Goal: Find specific page/section: Find specific page/section

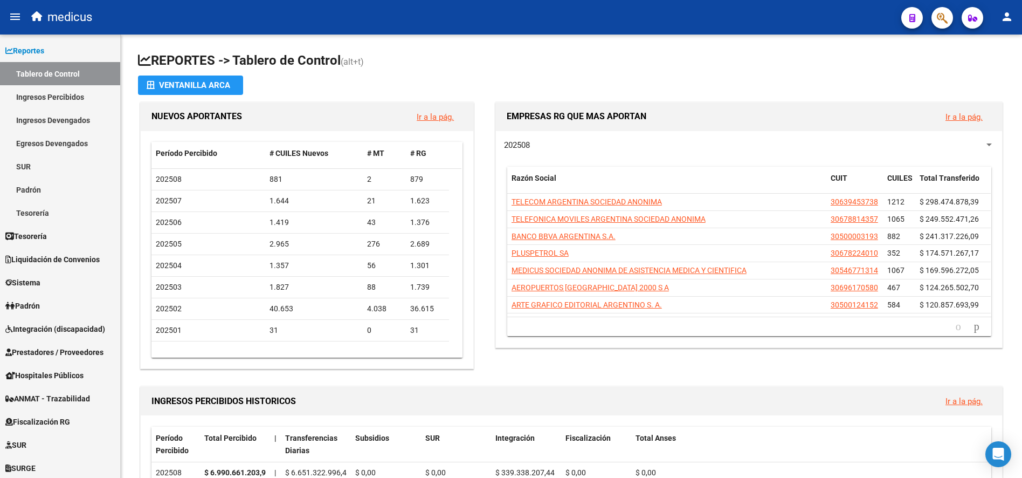
click at [945, 18] on icon "button" at bounding box center [942, 18] width 11 height 12
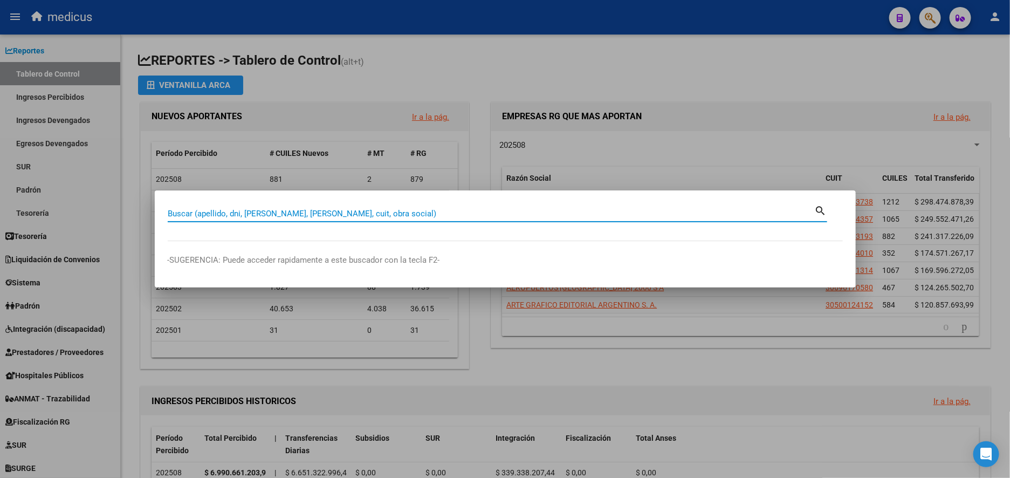
paste input "27343584410"
type input "27343584410"
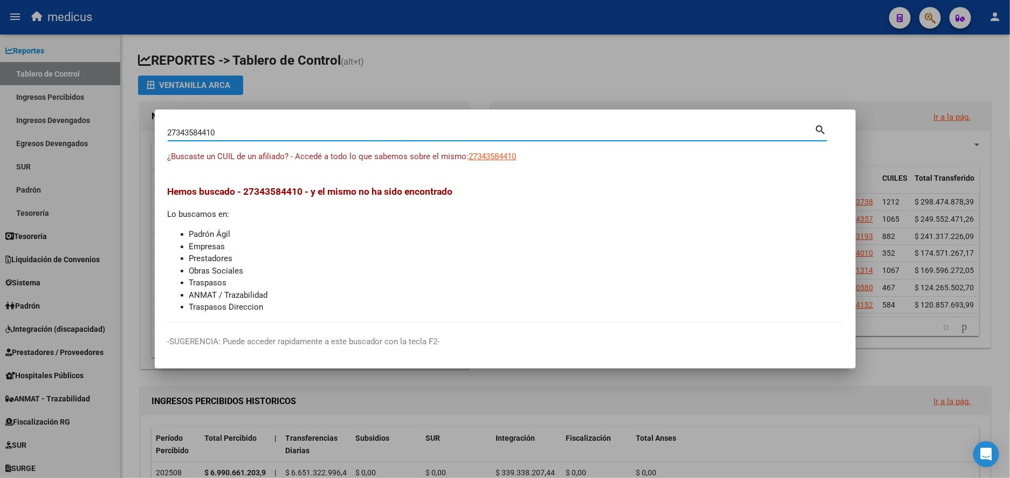
click at [424, 60] on div at bounding box center [505, 239] width 1010 height 478
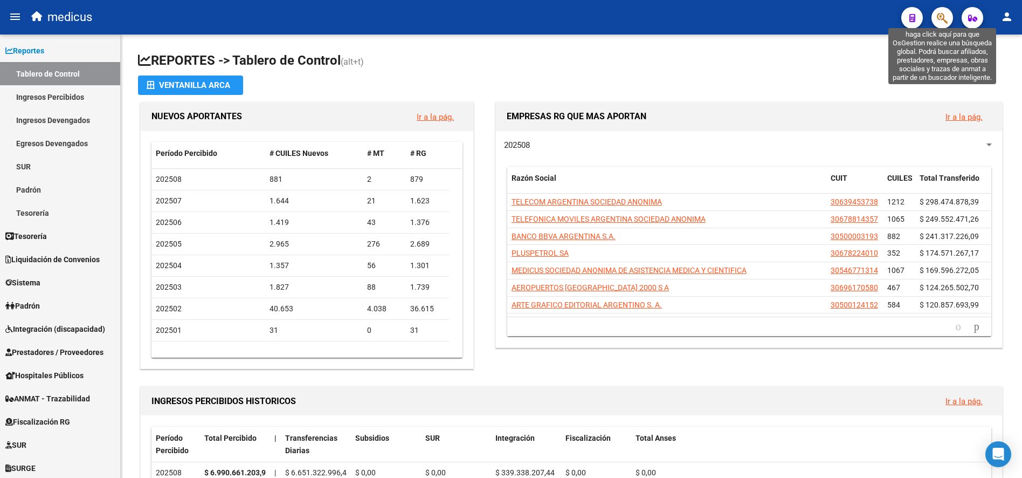
click at [939, 21] on icon "button" at bounding box center [942, 18] width 11 height 12
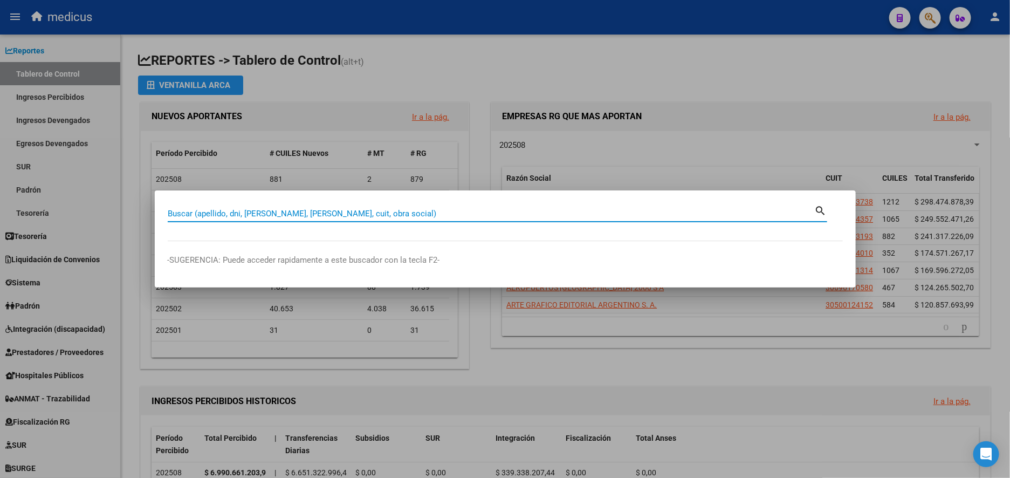
paste input "30544099457"
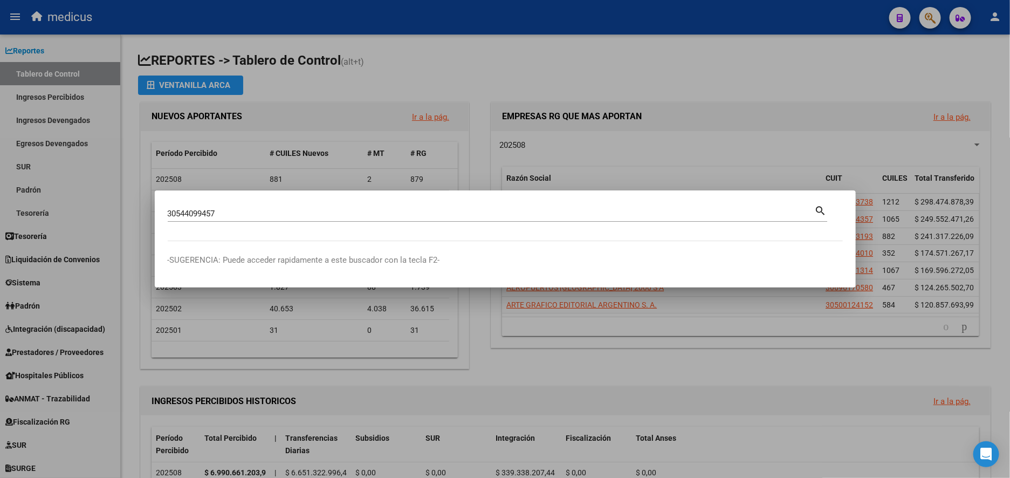
click at [820, 209] on mat-icon "search" at bounding box center [821, 209] width 12 height 13
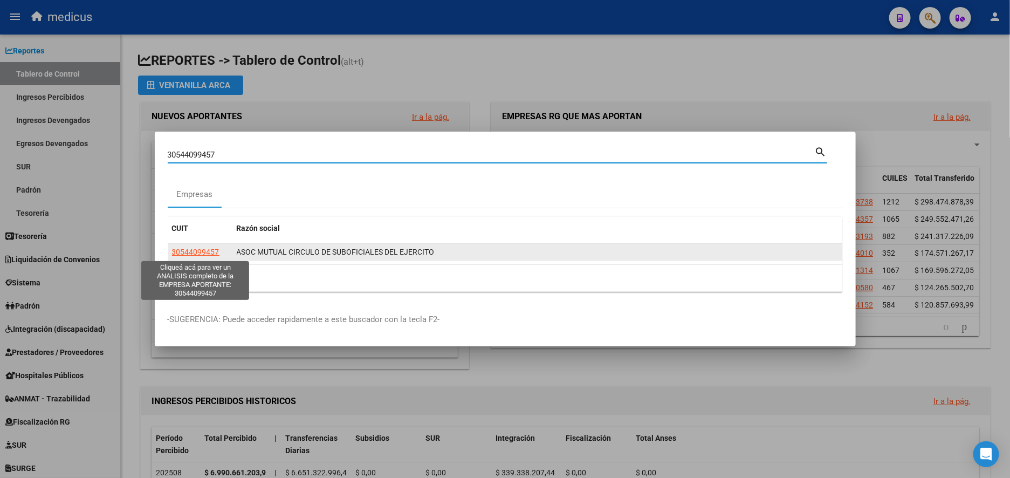
click at [209, 249] on span "30544099457" at bounding box center [195, 252] width 47 height 9
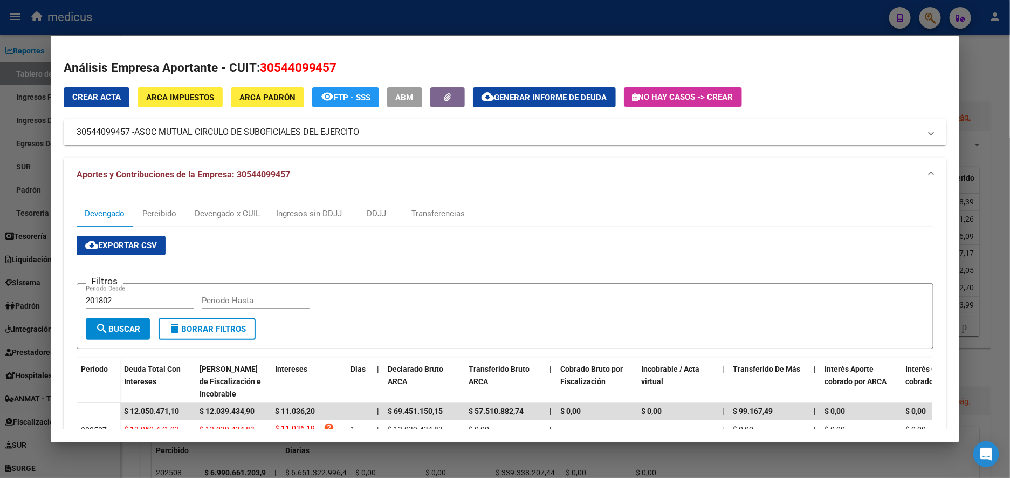
click at [3, 207] on div at bounding box center [505, 239] width 1010 height 478
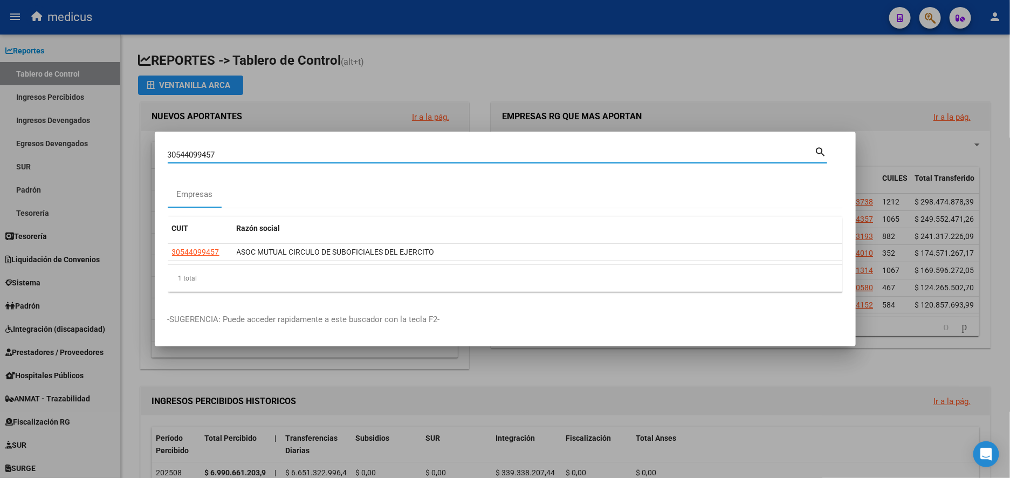
drag, startPoint x: 243, startPoint y: 153, endPoint x: 97, endPoint y: 146, distance: 145.7
click at [97, 146] on div "30544099457 Buscar (apellido, dni, cuil, nro traspaso, cuit, obra social) searc…" at bounding box center [505, 239] width 1010 height 478
paste input "604518519"
type input "30604518519"
click at [819, 150] on mat-icon "search" at bounding box center [821, 151] width 12 height 13
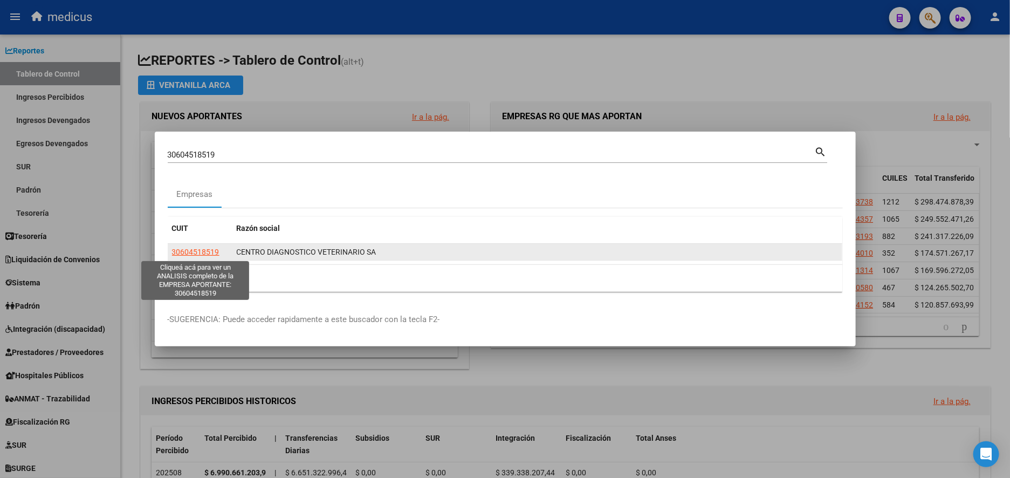
click at [207, 251] on span "30604518519" at bounding box center [195, 252] width 47 height 9
type textarea "30604518519"
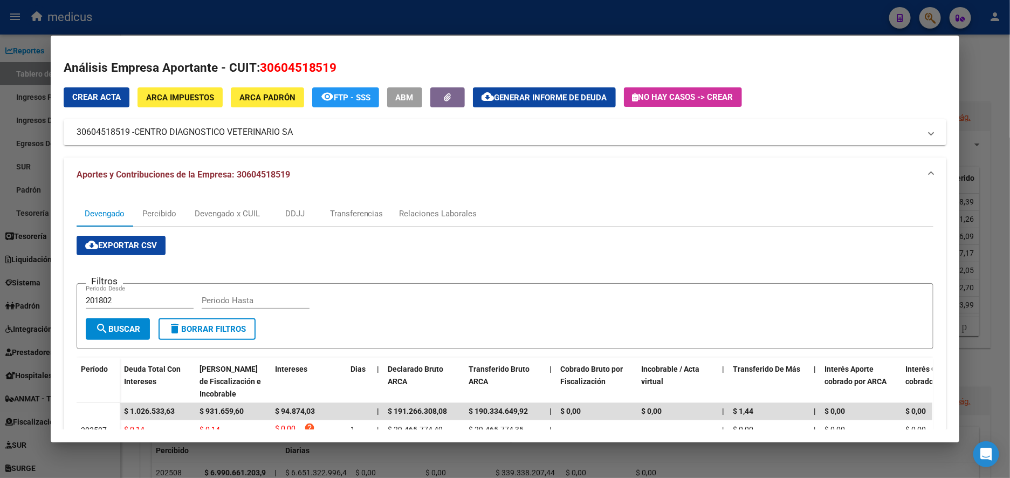
click at [16, 218] on div at bounding box center [505, 239] width 1010 height 478
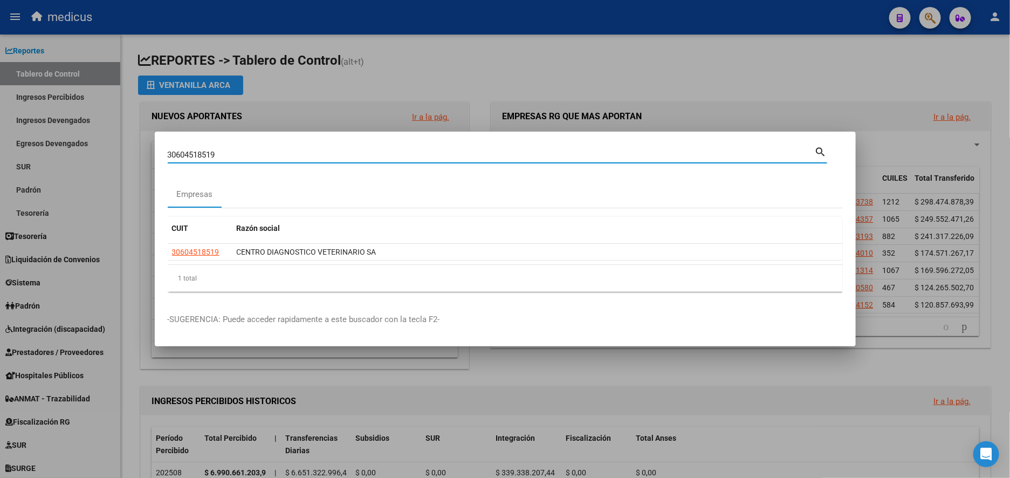
drag, startPoint x: 242, startPoint y: 151, endPoint x: 81, endPoint y: 146, distance: 160.3
click at [81, 146] on div "30604518519 Buscar (apellido, dni, cuil, [PERSON_NAME], cuit, obra social) sear…" at bounding box center [505, 239] width 1010 height 478
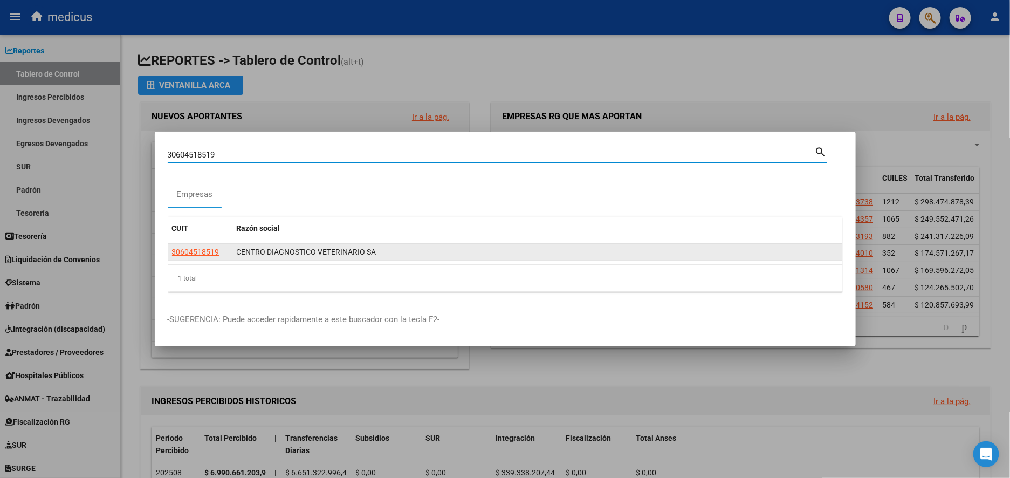
paste input "529057594"
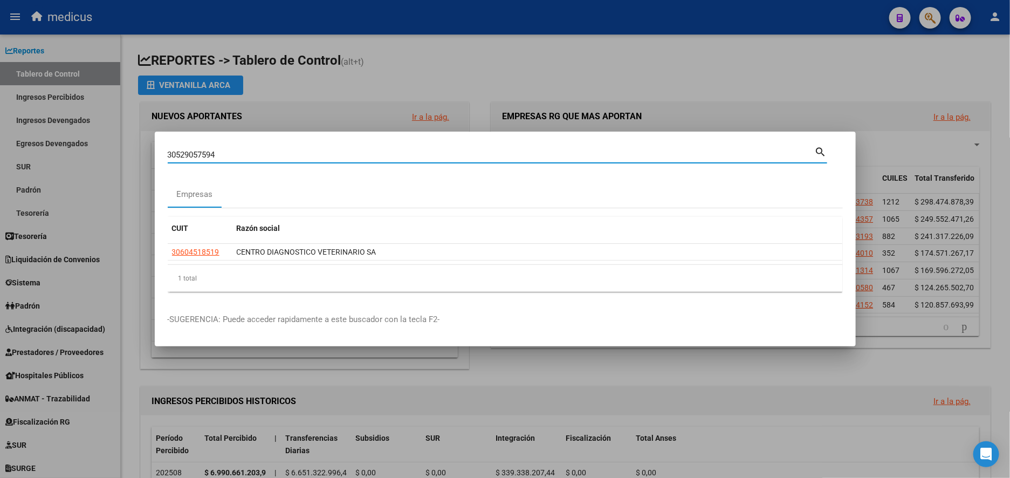
type input "30529057594"
click at [816, 150] on mat-icon "search" at bounding box center [821, 151] width 12 height 13
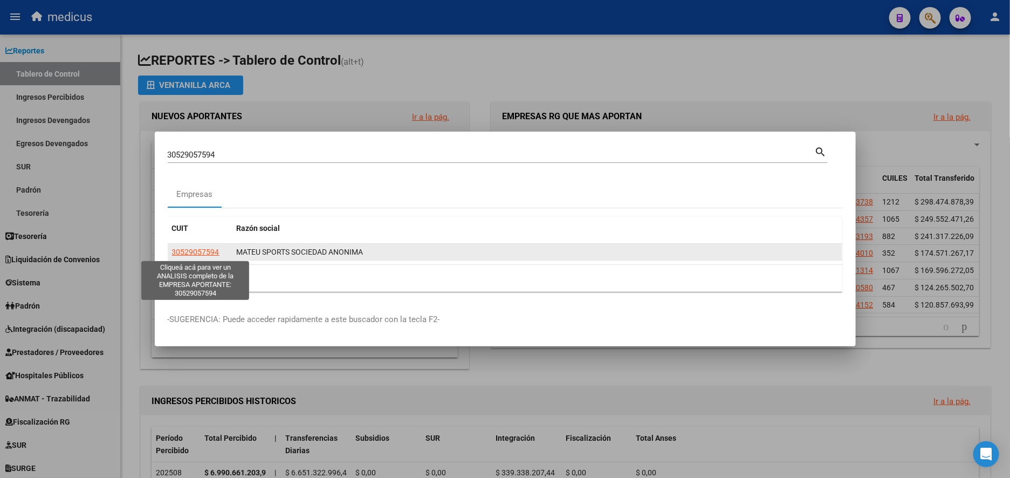
click at [201, 251] on span "30529057594" at bounding box center [195, 252] width 47 height 9
type textarea "30529057594"
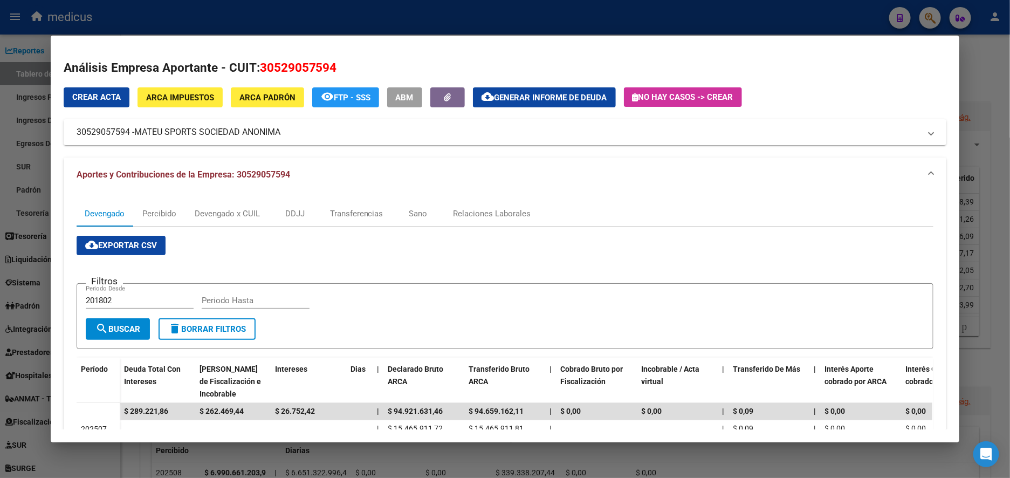
click at [23, 209] on div at bounding box center [505, 239] width 1010 height 478
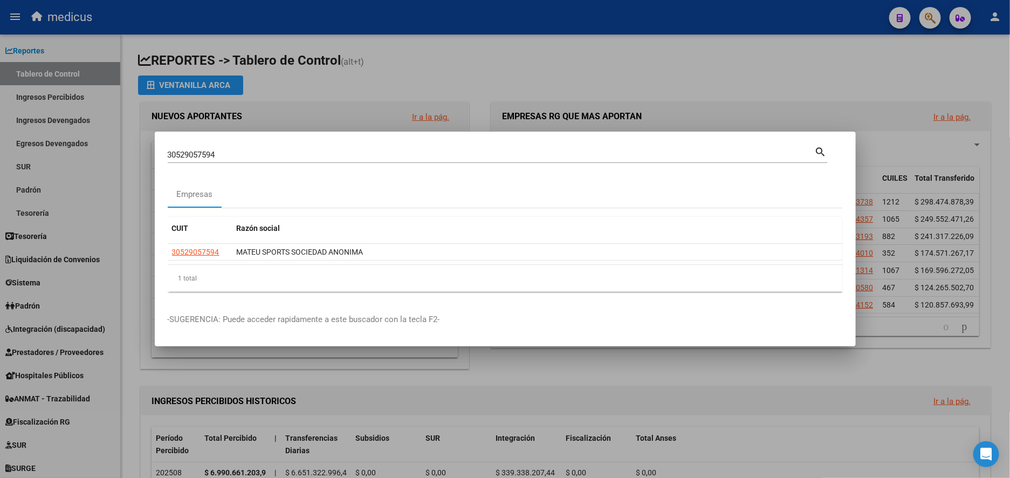
click at [221, 154] on input "30529057594" at bounding box center [491, 155] width 647 height 10
drag, startPoint x: 238, startPoint y: 150, endPoint x: 74, endPoint y: 151, distance: 163.9
click at [72, 146] on div "30529057594 Buscar (apellido, dni, cuil, nro traspaso, cuit, obra social) searc…" at bounding box center [505, 239] width 1010 height 478
paste input "696170580"
type input "30696170580"
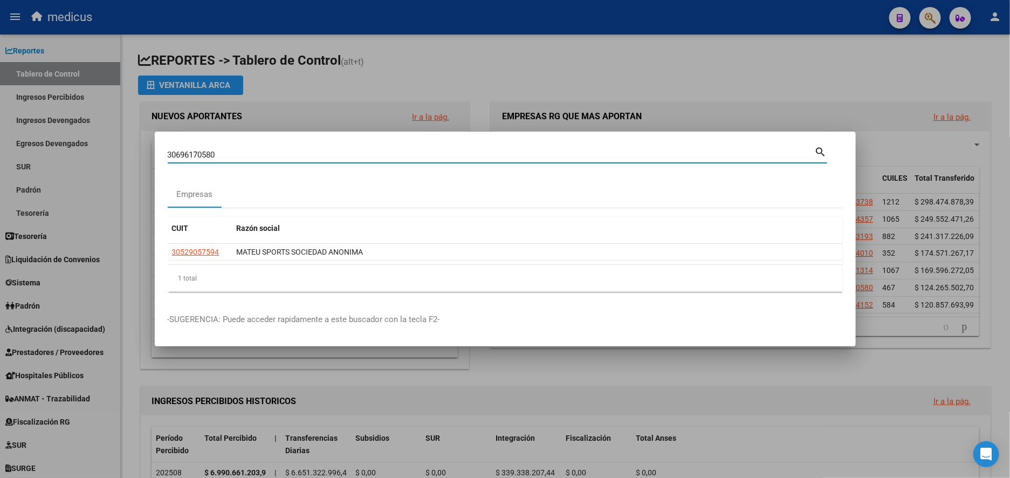
click at [827, 149] on mat-icon "search" at bounding box center [821, 151] width 12 height 13
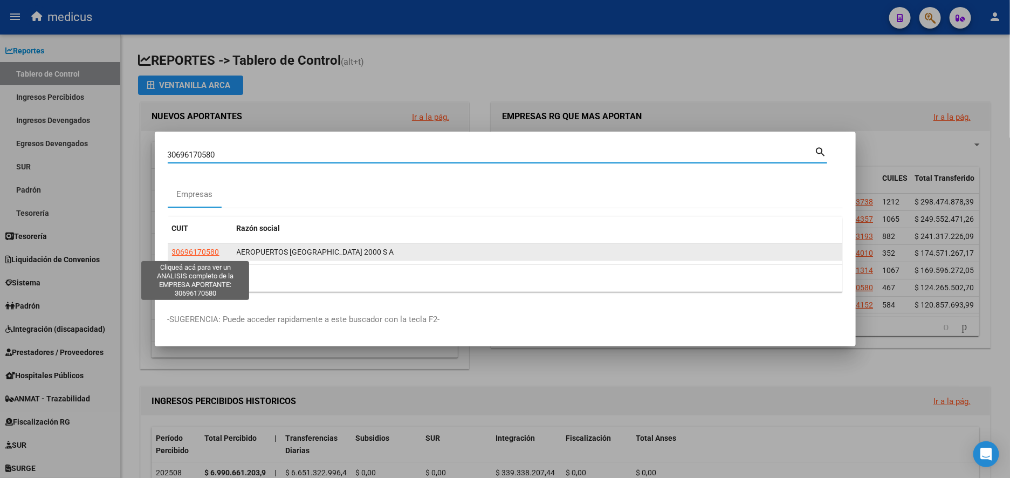
click at [206, 246] on app-link-go-to "30696170580" at bounding box center [195, 252] width 47 height 12
click at [196, 256] on span "30696170580" at bounding box center [195, 252] width 47 height 9
type textarea "30696170580"
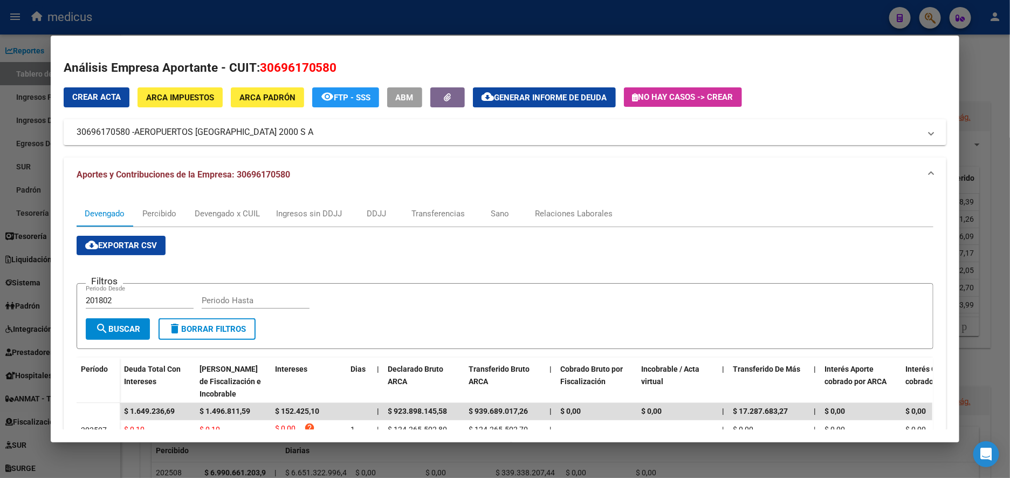
click at [33, 212] on div at bounding box center [505, 239] width 1010 height 478
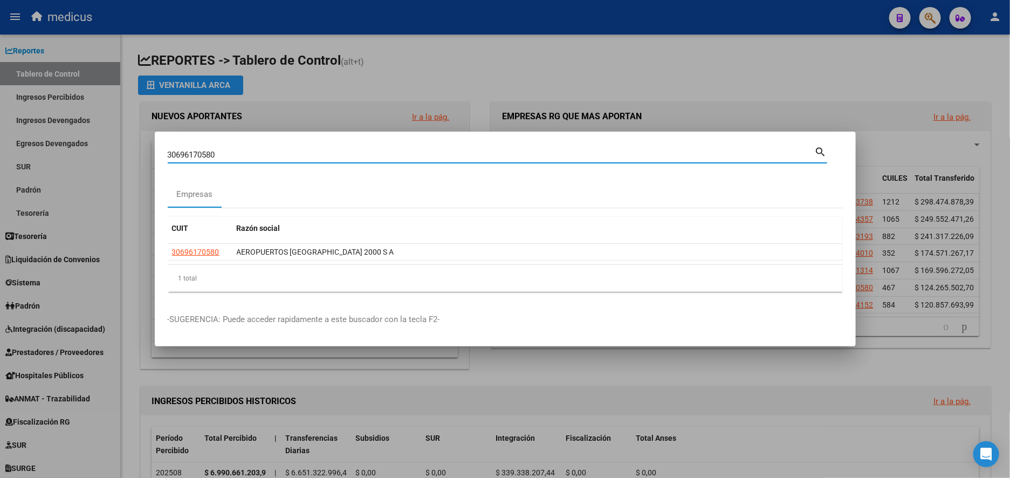
drag, startPoint x: 233, startPoint y: 154, endPoint x: 121, endPoint y: 156, distance: 111.6
click at [121, 156] on div "30696170580 Buscar (apellido, dni, cuil, nro traspaso, cuit, obra social) searc…" at bounding box center [505, 239] width 1010 height 478
paste input "700959828"
type input "30700959828"
click at [818, 149] on mat-icon "search" at bounding box center [821, 151] width 12 height 13
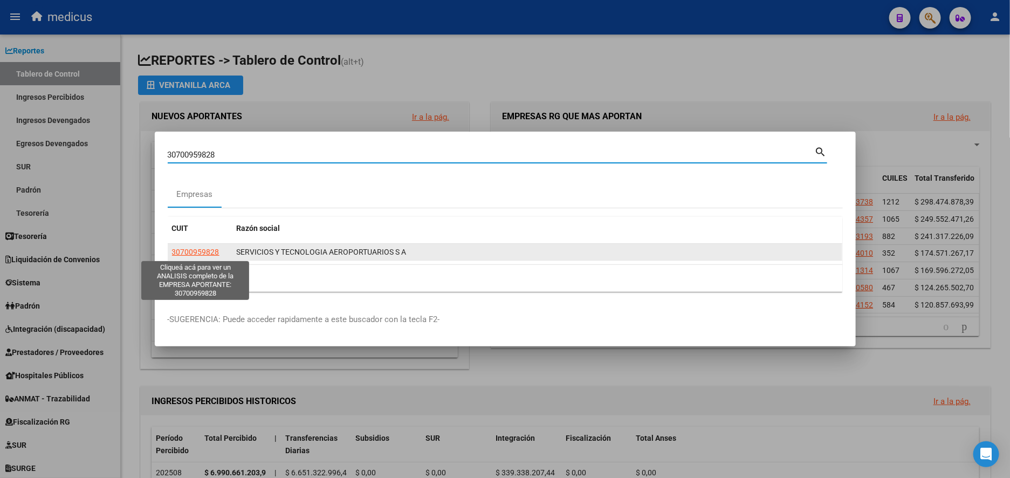
click at [196, 251] on span "30700959828" at bounding box center [195, 252] width 47 height 9
type textarea "30700959828"
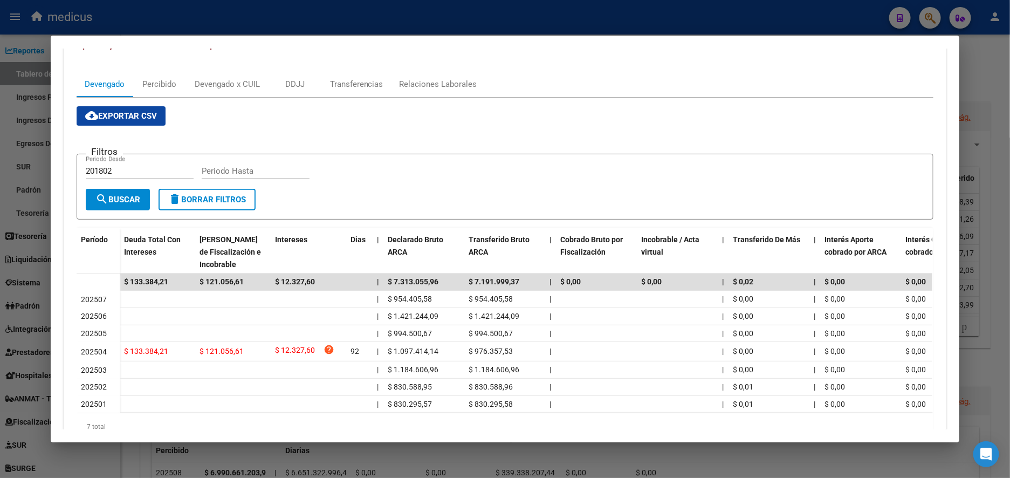
scroll to position [22, 0]
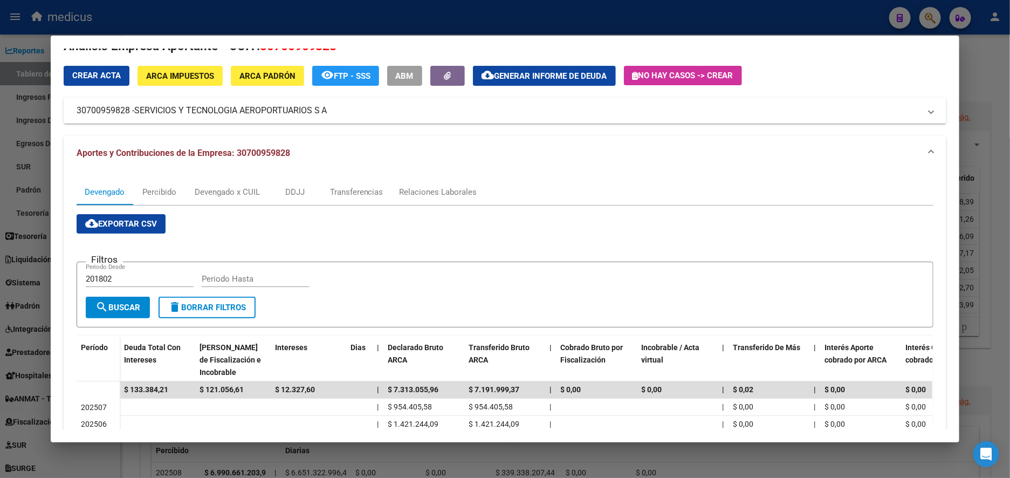
click at [29, 206] on div at bounding box center [505, 239] width 1010 height 478
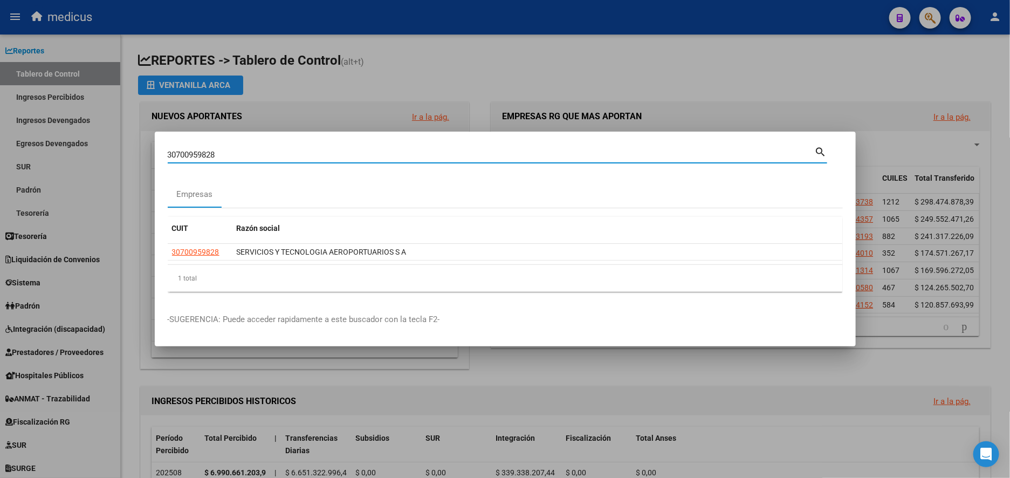
click at [225, 152] on input "30700959828" at bounding box center [491, 155] width 647 height 10
drag, startPoint x: 234, startPoint y: 153, endPoint x: 90, endPoint y: 146, distance: 144.1
click at [90, 146] on div "30700959828 Buscar (apellido, dni, cuil, nro traspaso, cuit, obra social) searc…" at bounding box center [505, 239] width 1010 height 478
paste input "663498513"
type input "30663498513"
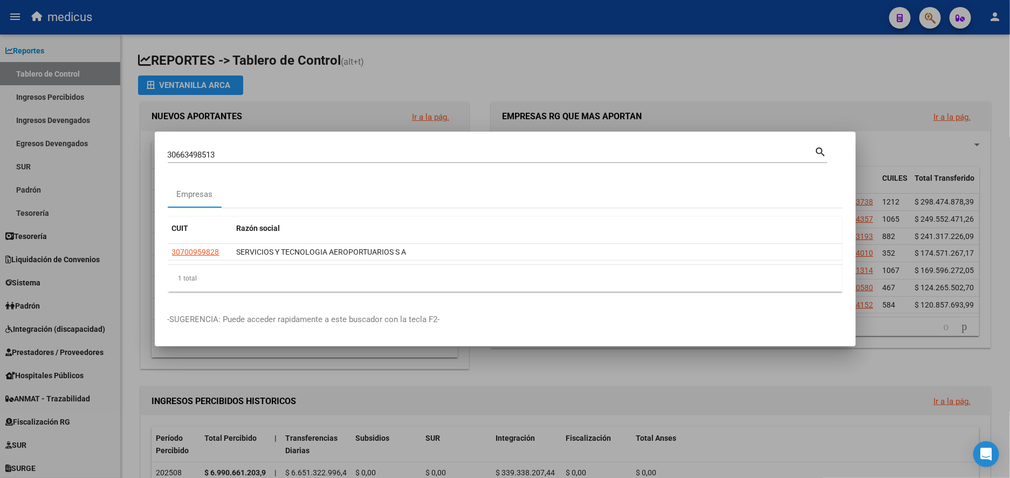
click at [819, 151] on mat-icon "search" at bounding box center [821, 151] width 12 height 13
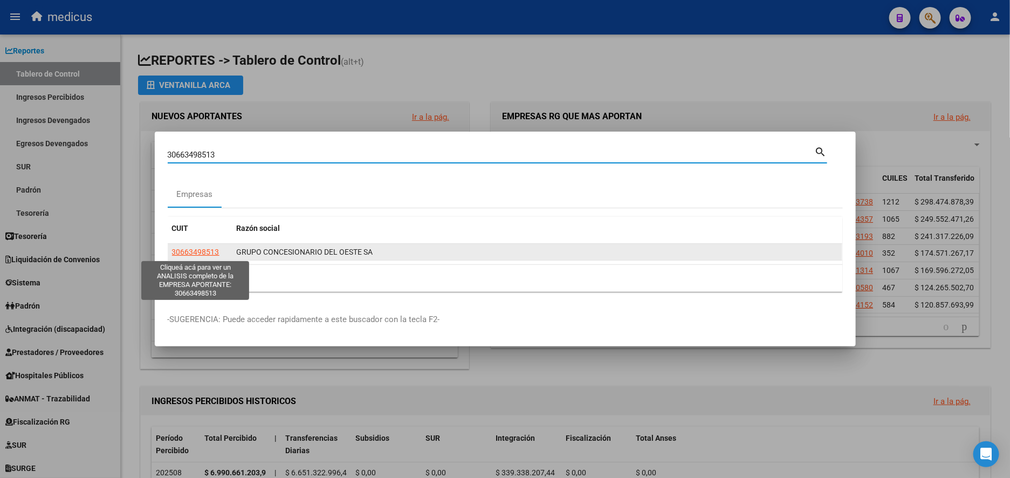
click at [200, 250] on span "30663498513" at bounding box center [195, 252] width 47 height 9
type textarea "30663498513"
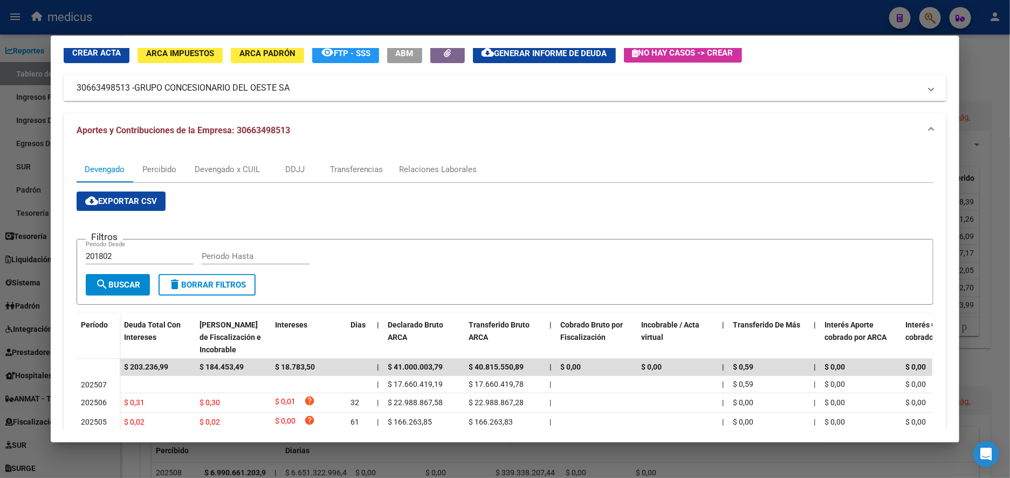
scroll to position [125, 0]
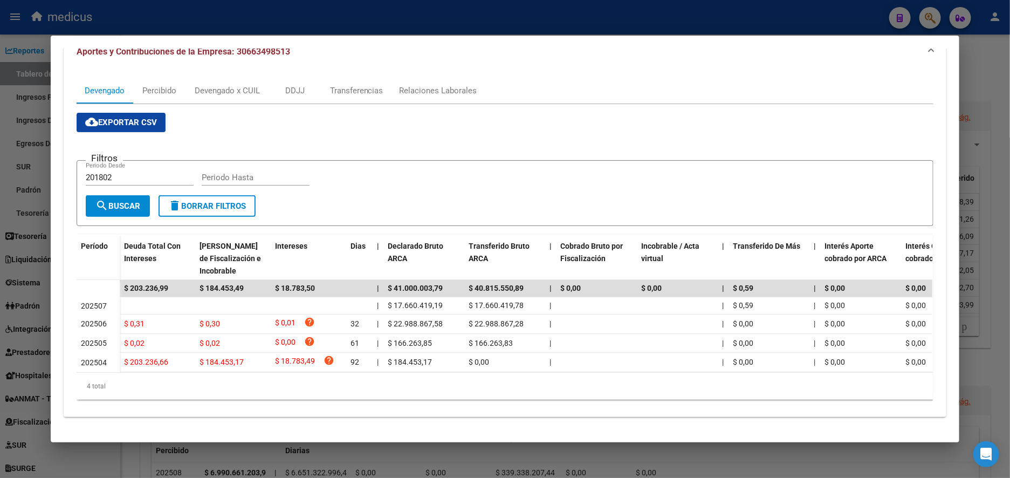
click at [33, 214] on div at bounding box center [505, 239] width 1010 height 478
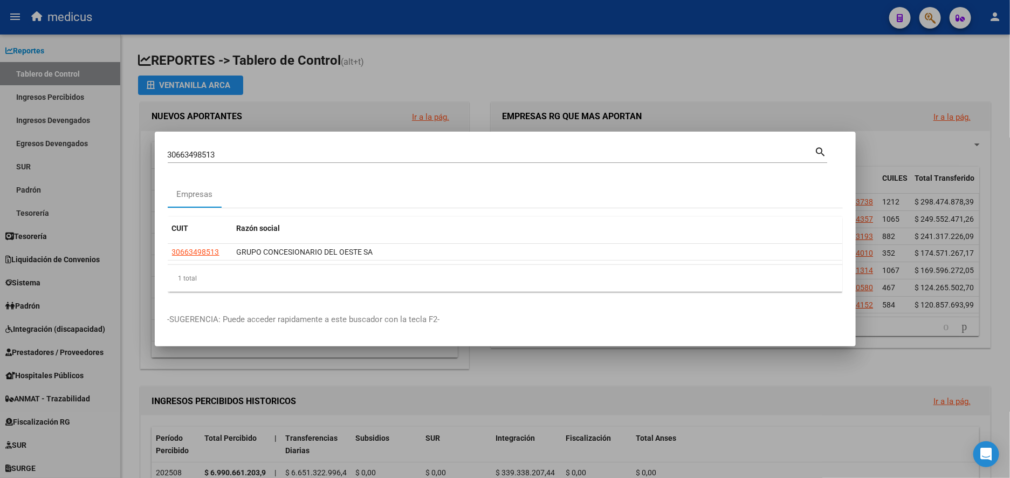
click at [230, 157] on input "30663498513" at bounding box center [491, 155] width 647 height 10
drag, startPoint x: 234, startPoint y: 147, endPoint x: 60, endPoint y: 146, distance: 173.1
click at [60, 146] on div "30663498513 Buscar (apellido, dni, cuil, [PERSON_NAME], cuit, obra social) sear…" at bounding box center [505, 239] width 1010 height 478
paste input "77237119"
type input "30677237119"
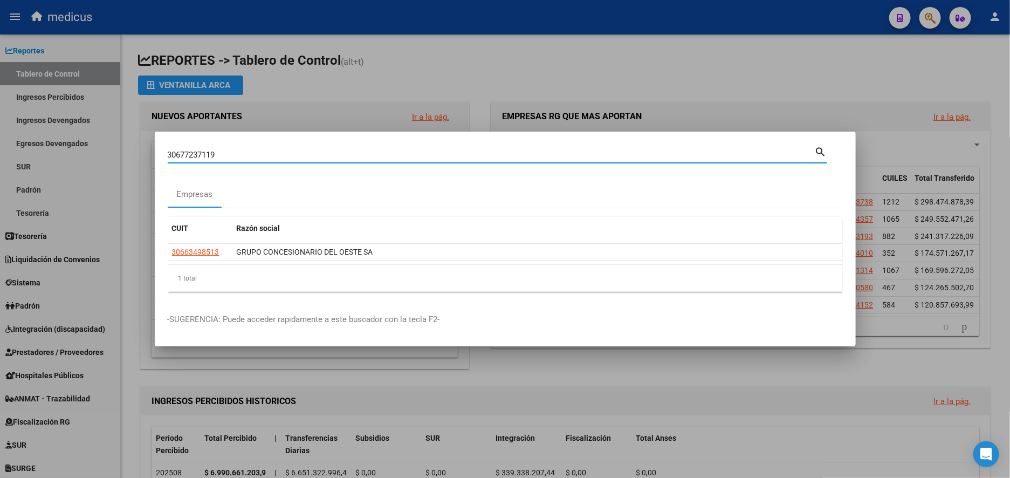
click at [822, 151] on mat-icon "search" at bounding box center [821, 151] width 12 height 13
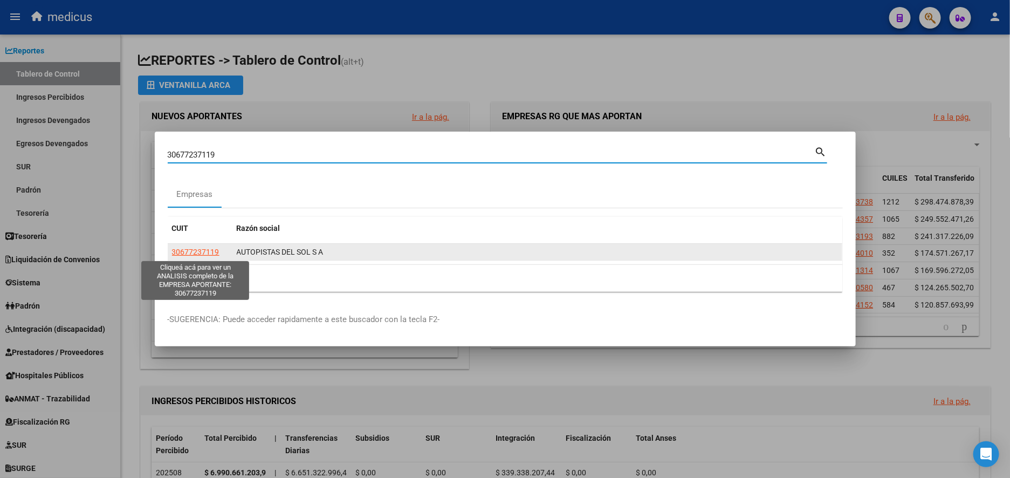
click at [205, 250] on span "30677237119" at bounding box center [195, 252] width 47 height 9
type textarea "30677237119"
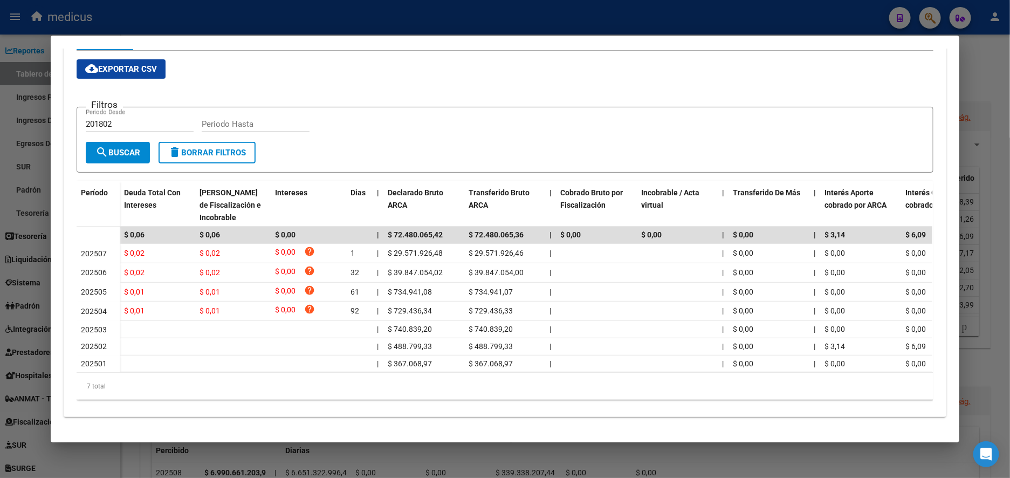
scroll to position [188, 0]
click at [15, 262] on div at bounding box center [505, 239] width 1010 height 478
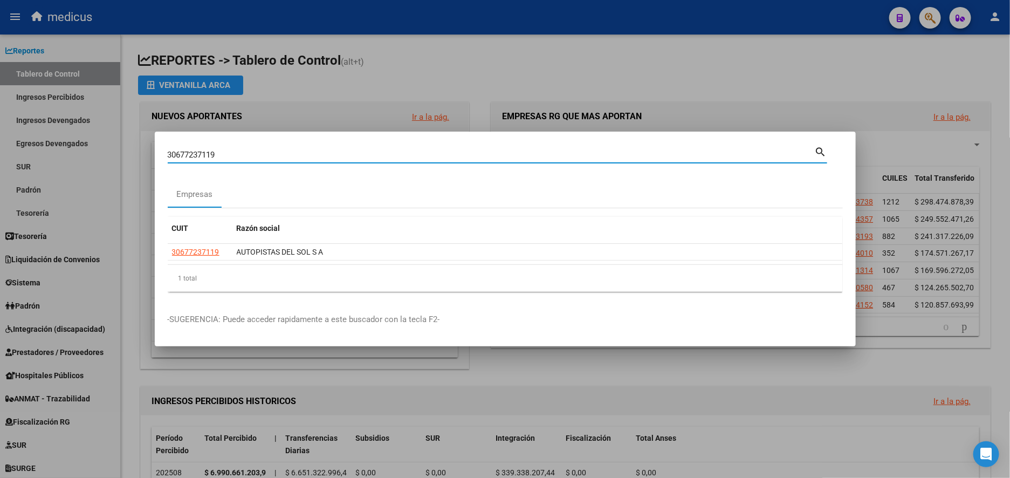
drag, startPoint x: 249, startPoint y: 151, endPoint x: 123, endPoint y: 149, distance: 126.2
click at [123, 148] on div "30677237119 Buscar (apellido, dni, cuil, nro traspaso, cuit, obra social) searc…" at bounding box center [505, 239] width 1010 height 478
paste input "57864427"
type input "30657864427"
click at [820, 149] on mat-icon "search" at bounding box center [821, 151] width 12 height 13
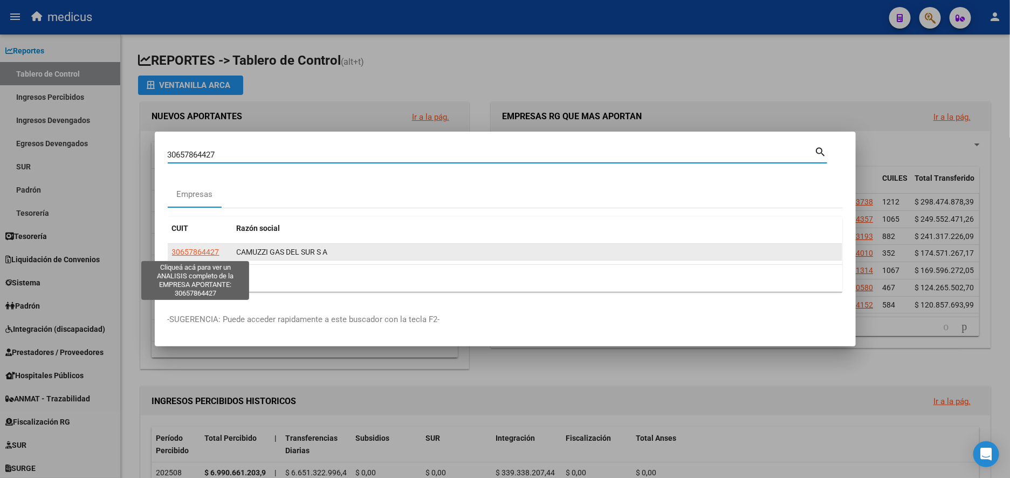
click at [188, 256] on span "30657864427" at bounding box center [195, 252] width 47 height 9
type textarea "30657864427"
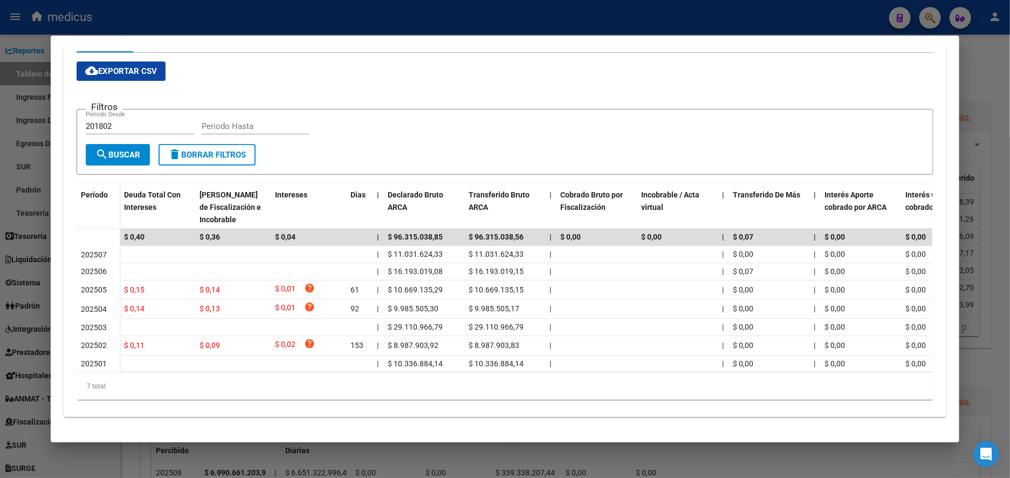
scroll to position [187, 0]
click at [18, 306] on div at bounding box center [505, 239] width 1010 height 478
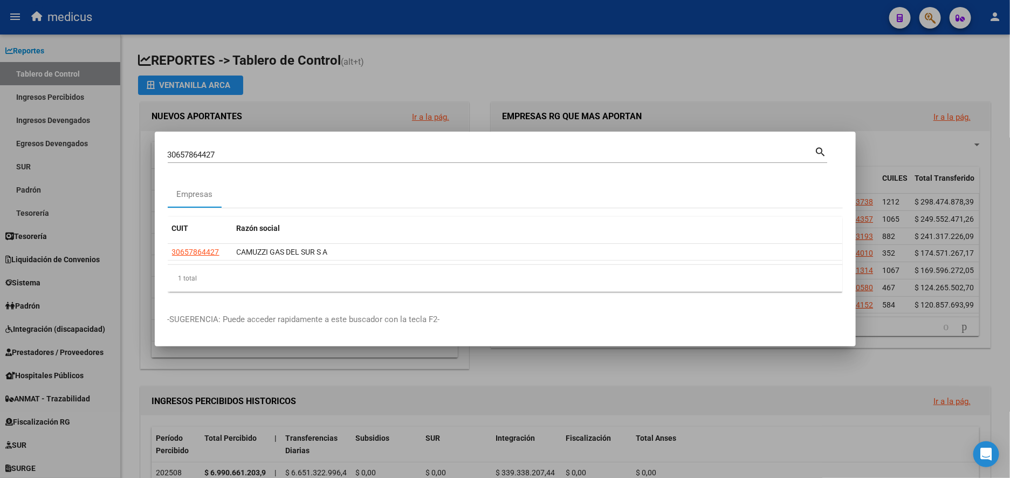
click at [877, 66] on div at bounding box center [505, 239] width 1010 height 478
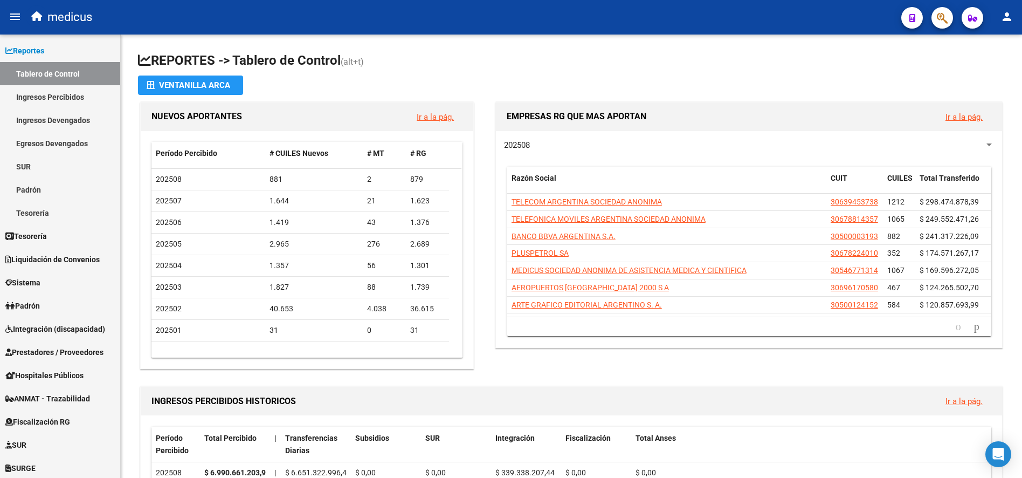
click at [940, 23] on icon "button" at bounding box center [942, 18] width 11 height 12
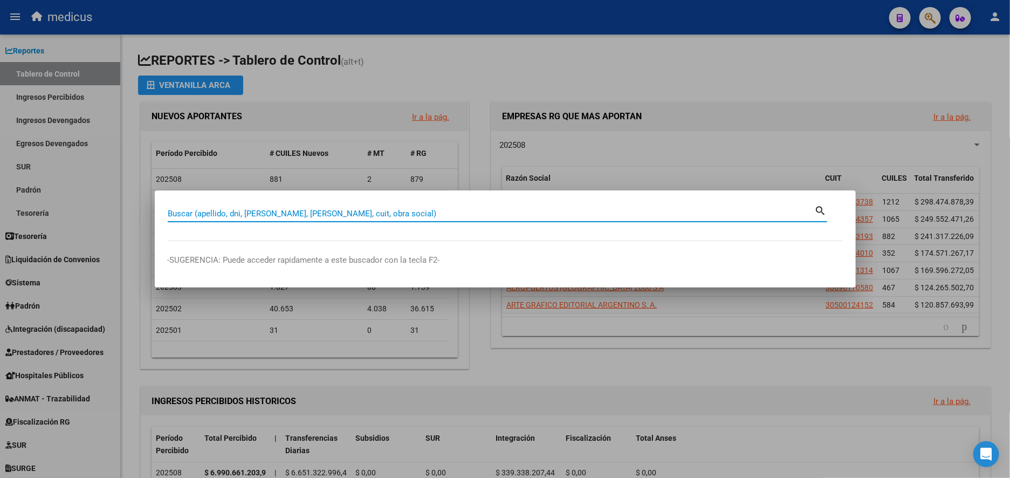
paste input "30678219343"
type input "30678219343"
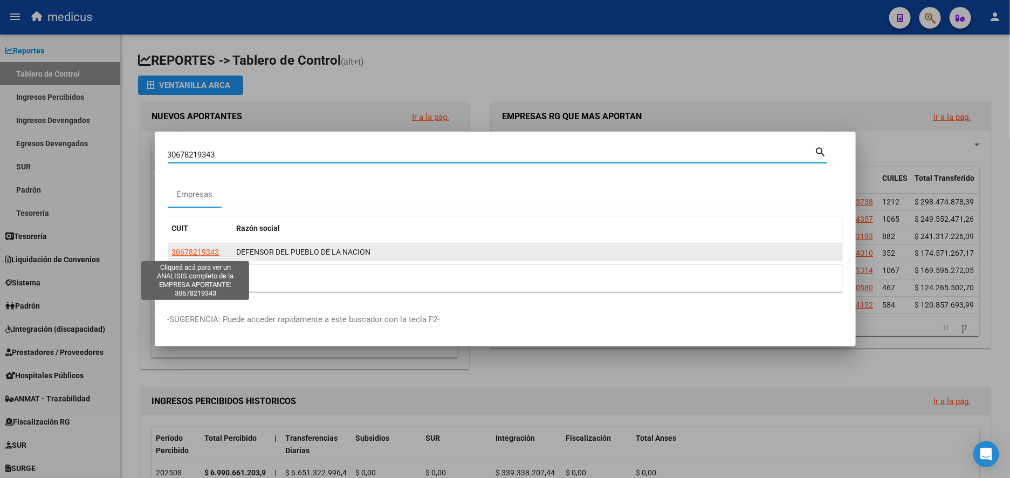
click at [205, 248] on span "30678219343" at bounding box center [195, 252] width 47 height 9
type textarea "30678219343"
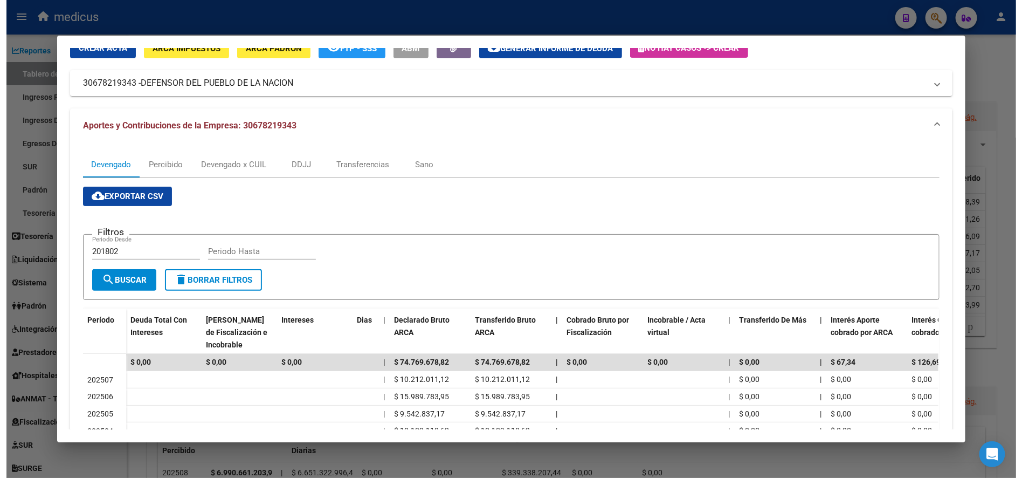
scroll to position [0, 0]
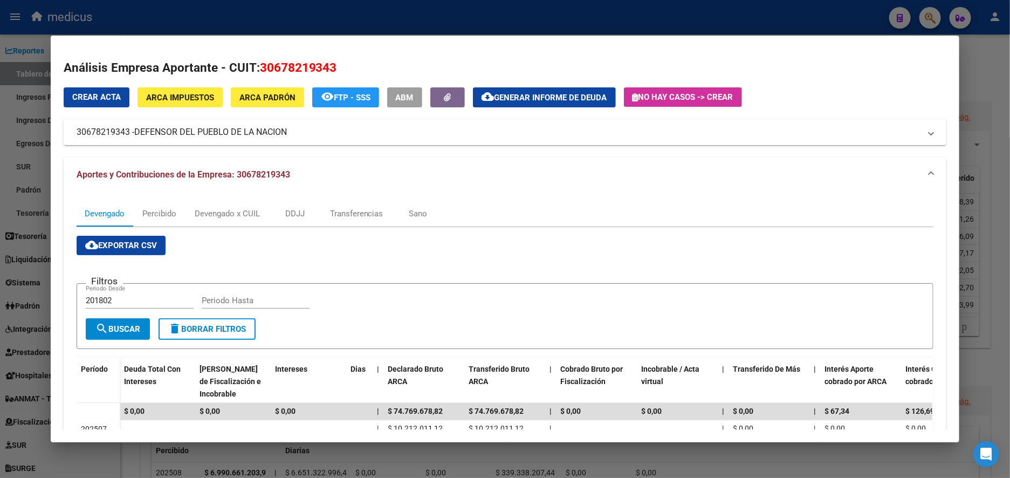
click at [28, 154] on div at bounding box center [505, 239] width 1010 height 478
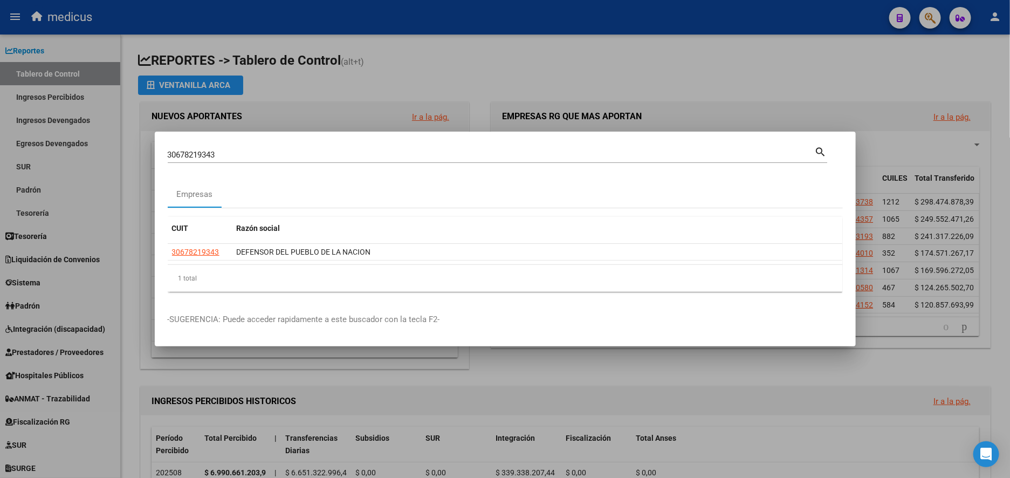
click at [65, 281] on div at bounding box center [505, 239] width 1010 height 478
